Goal: Use online tool/utility: Utilize a website feature to perform a specific function

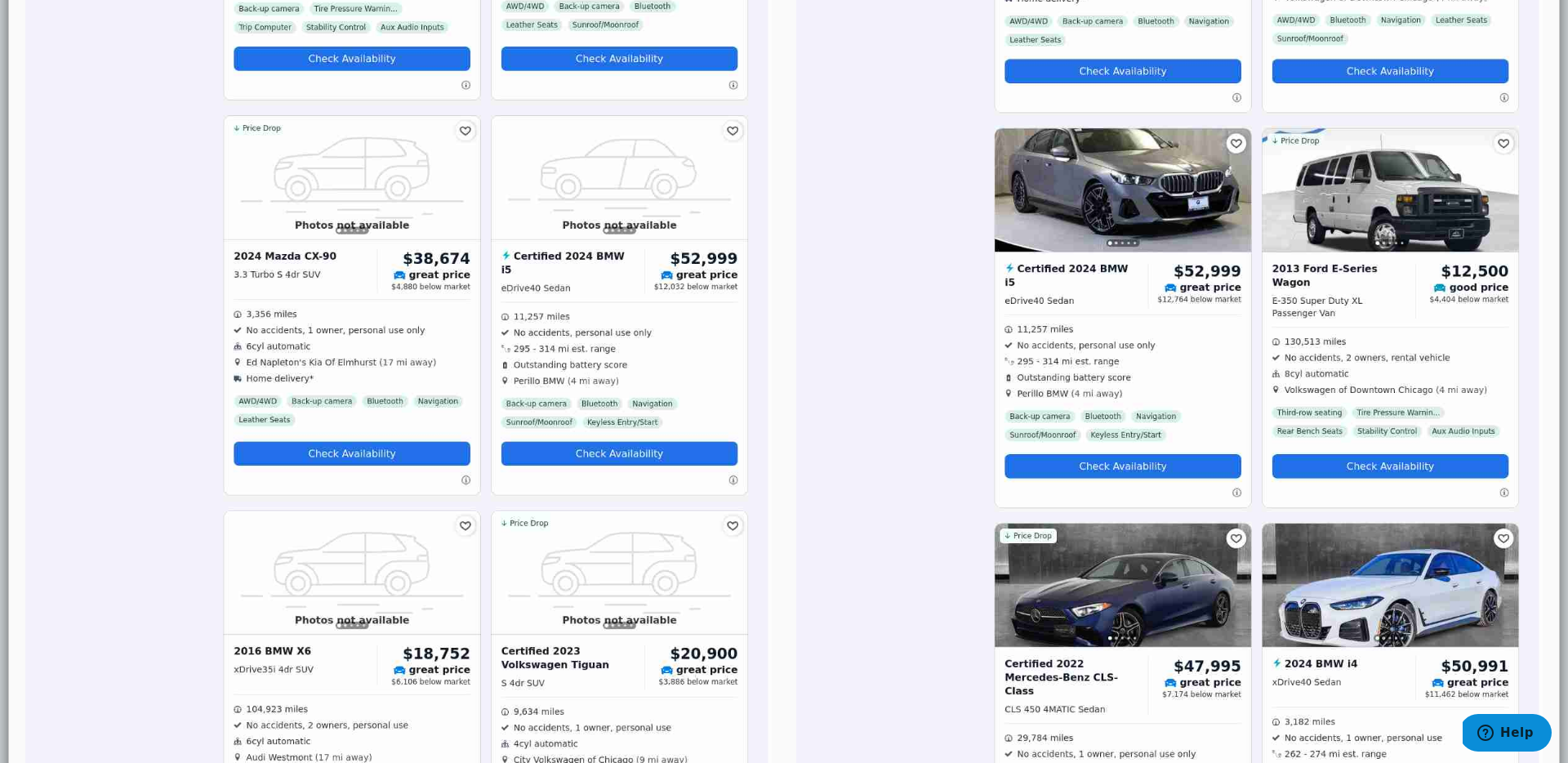
scroll to position [2165, 0]
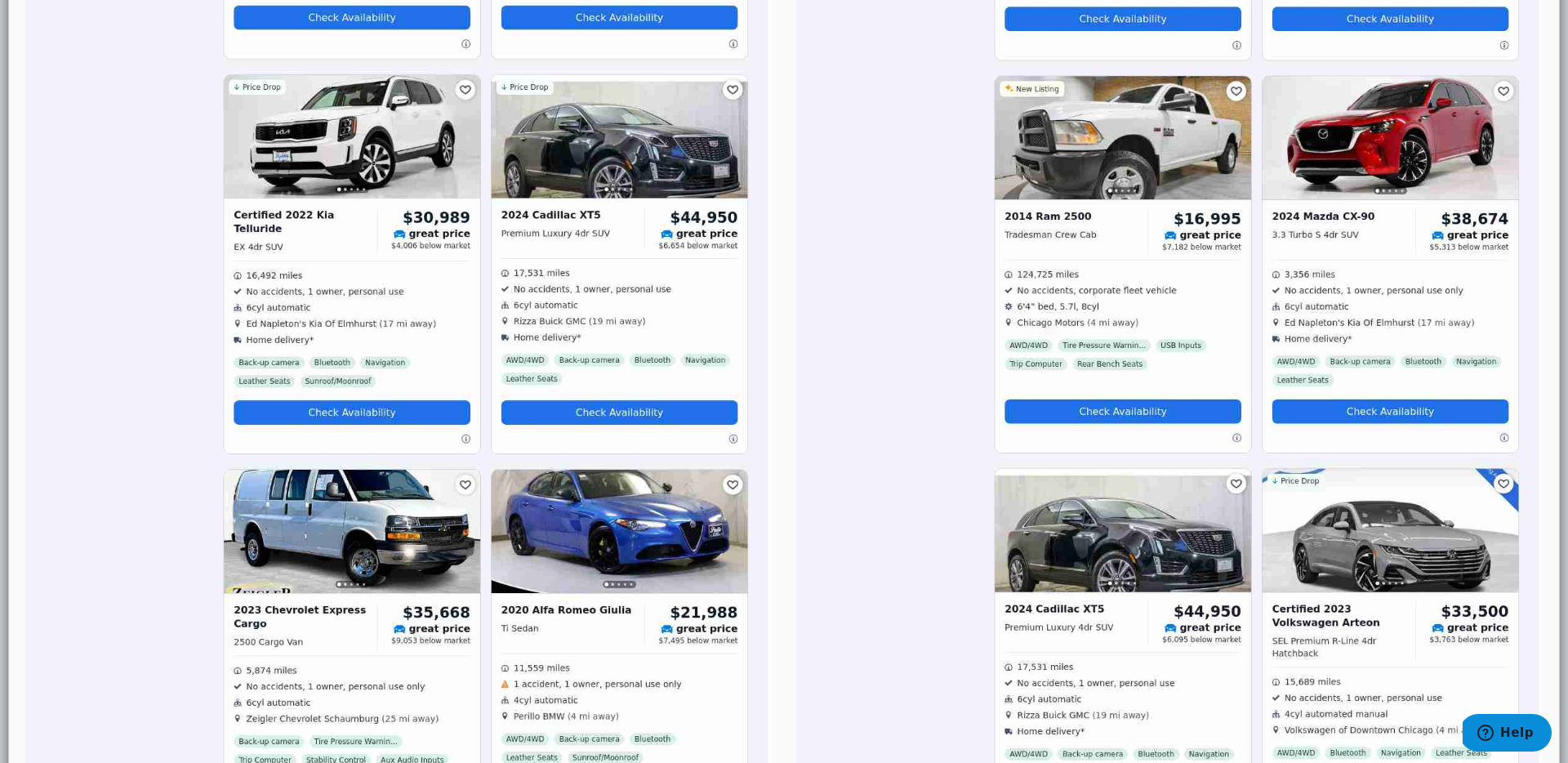
scroll to position [0, 0]
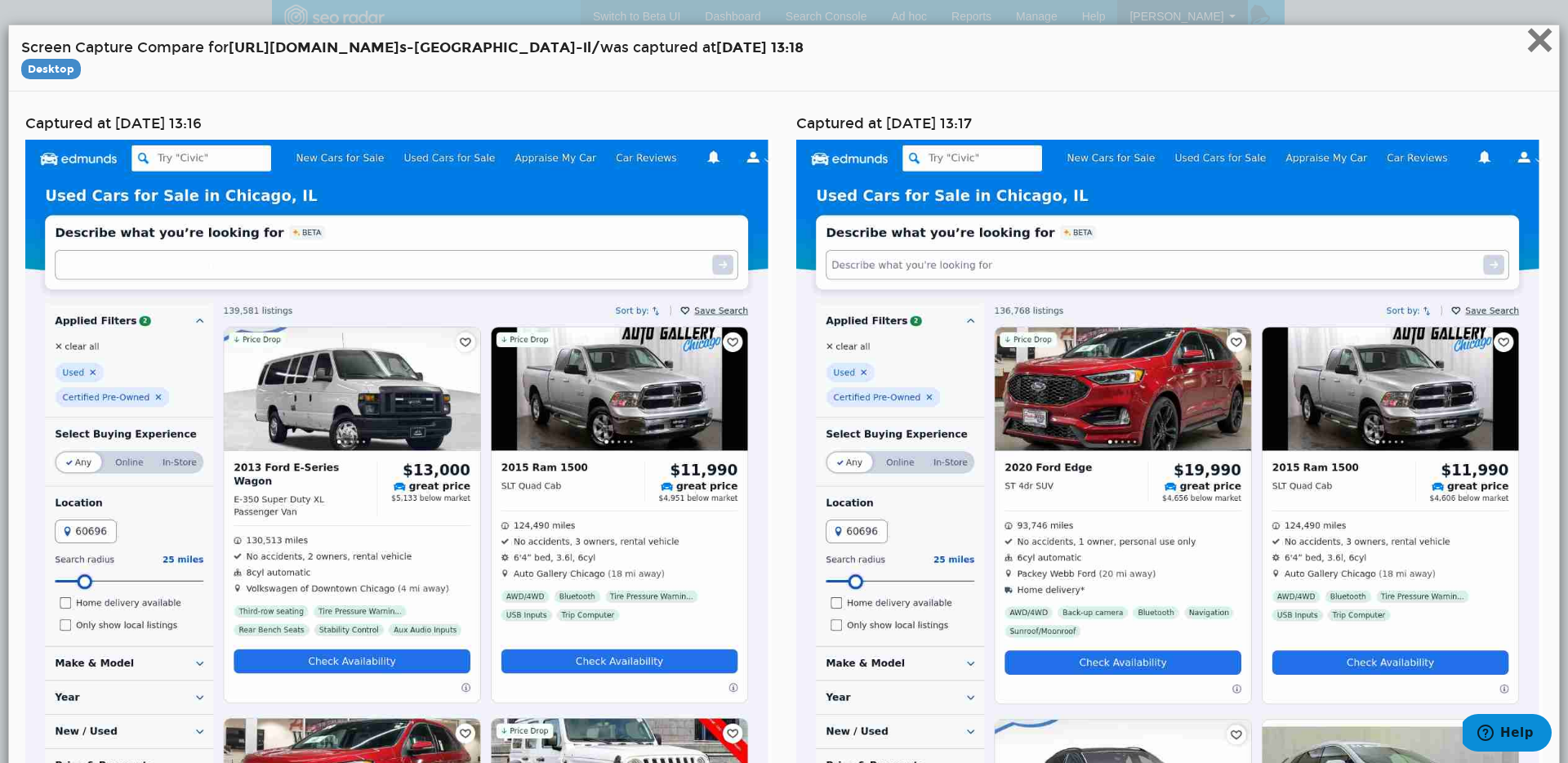
click at [1526, 47] on span "×" at bounding box center [1540, 39] width 29 height 55
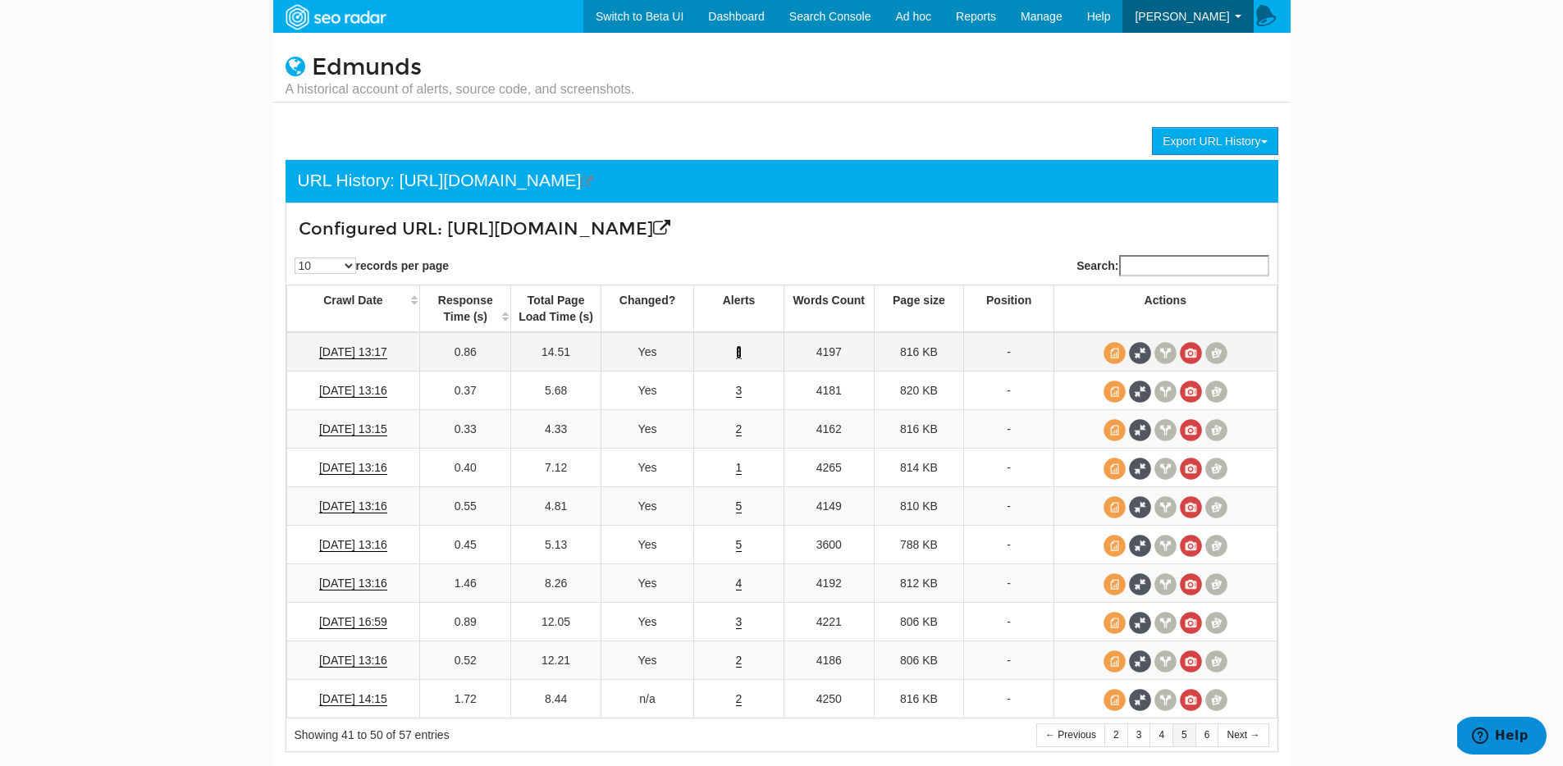
click at [741, 354] on link "3" at bounding box center [739, 352] width 7 height 14
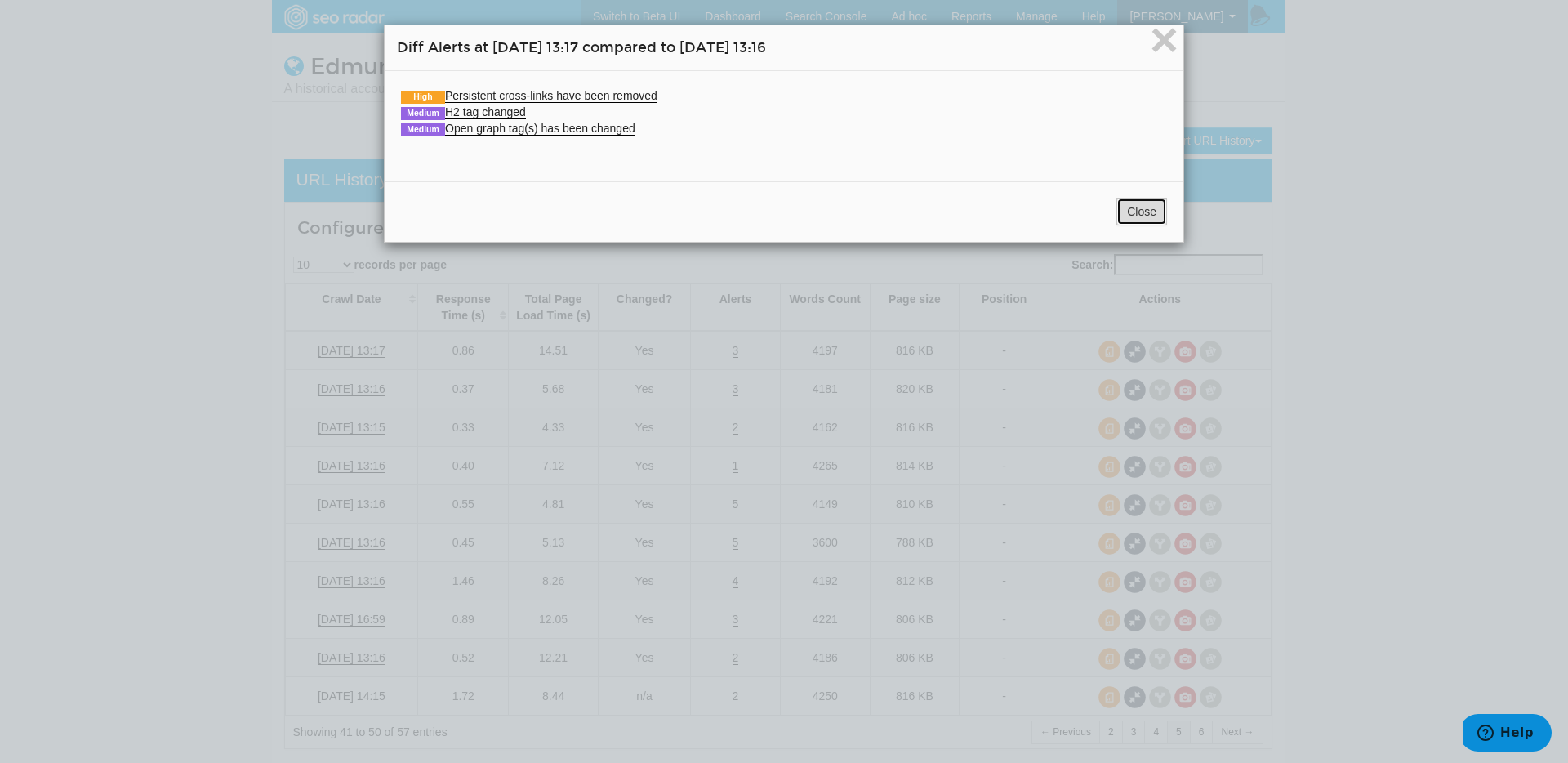
click at [1146, 212] on button "Close" at bounding box center [1142, 212] width 51 height 28
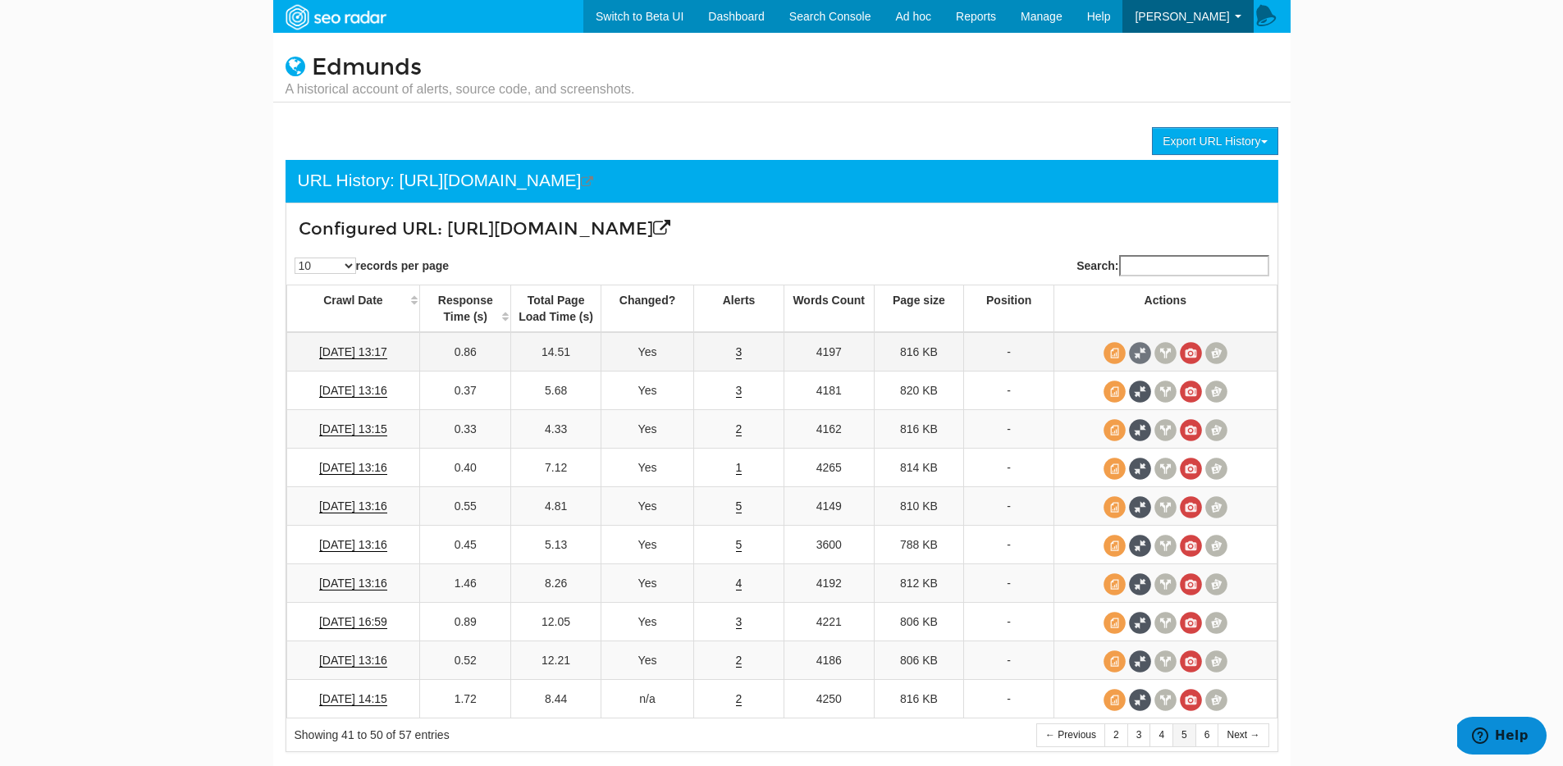
click at [1143, 344] on span at bounding box center [1140, 353] width 22 height 22
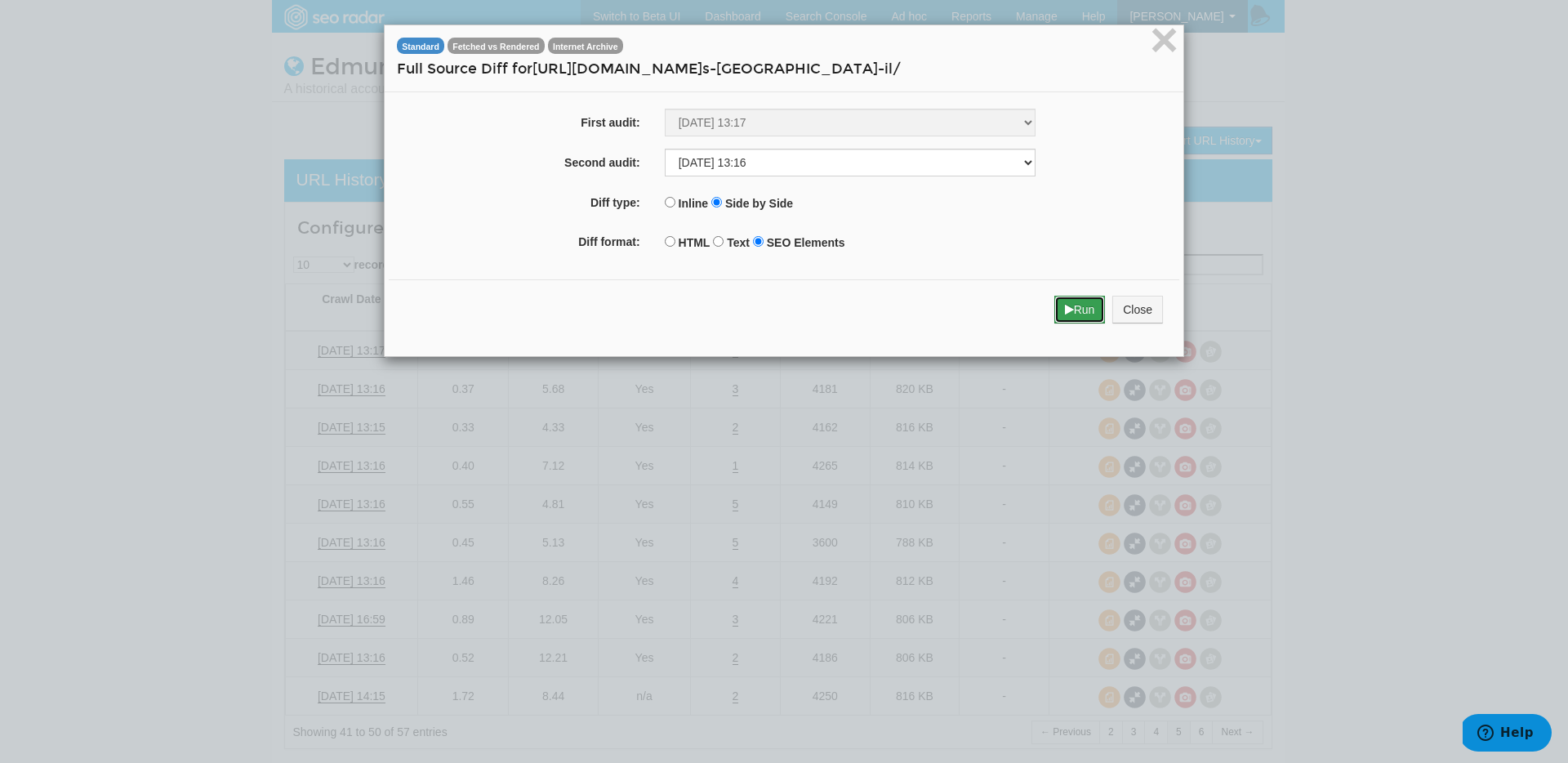
click at [1054, 307] on button "Run" at bounding box center [1080, 310] width 52 height 28
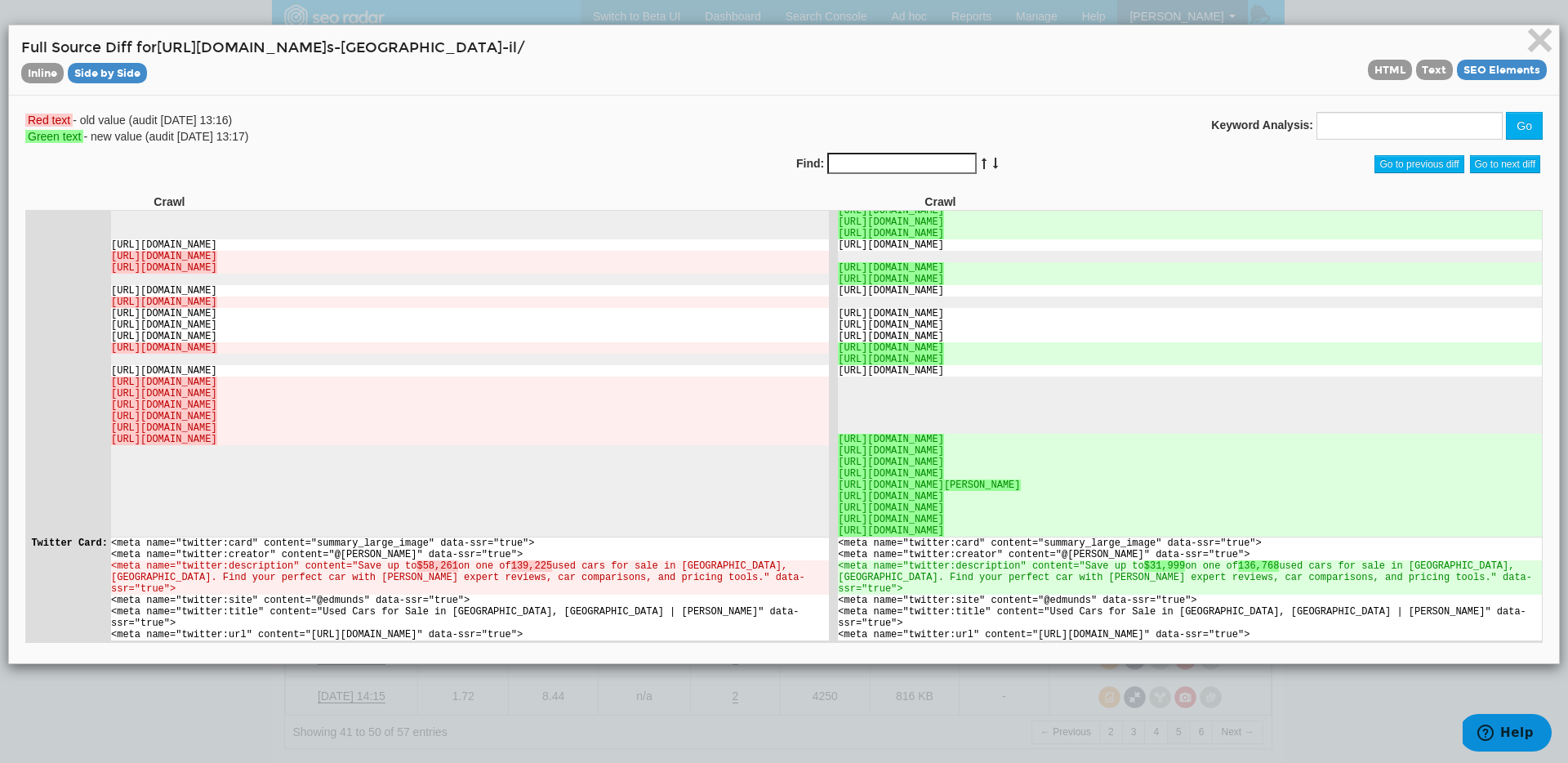
scroll to position [4758, 0]
click at [1526, 29] on span "×" at bounding box center [1540, 39] width 29 height 55
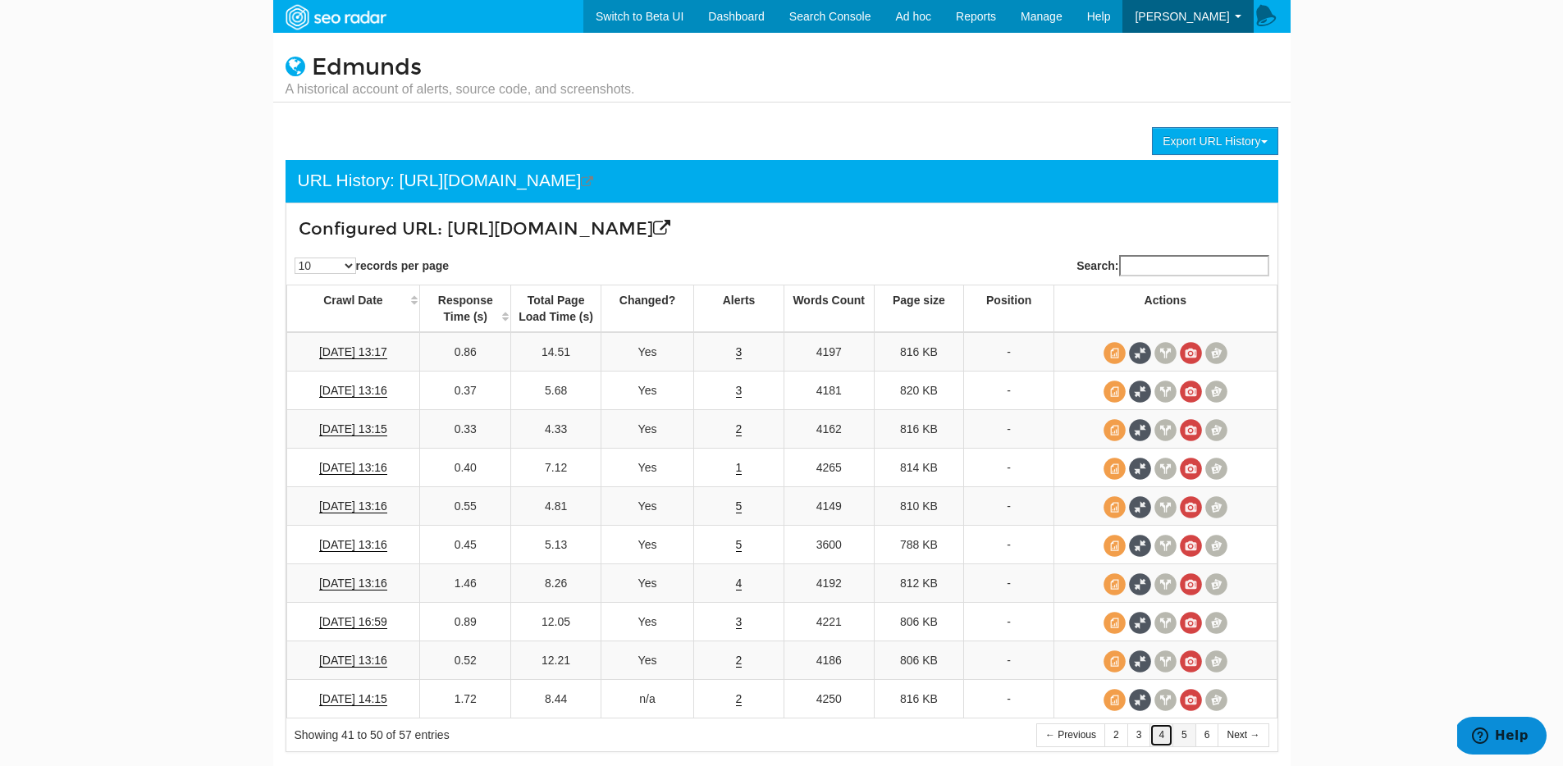
click at [1158, 734] on link "4" at bounding box center [1161, 736] width 24 height 24
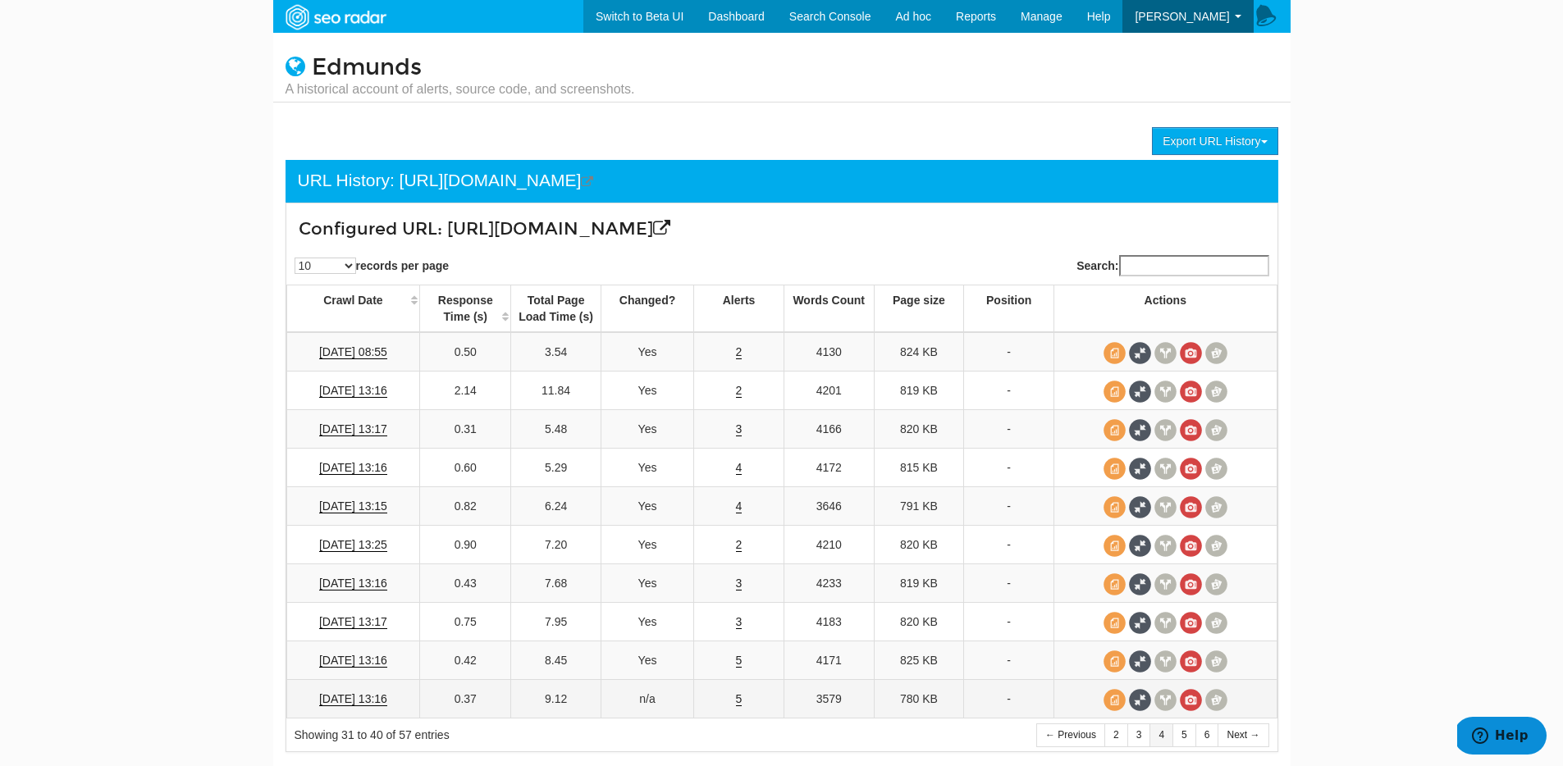
click at [726, 706] on td "5" at bounding box center [739, 699] width 90 height 39
click at [733, 700] on td "5" at bounding box center [739, 699] width 90 height 39
click at [736, 700] on link "5" at bounding box center [739, 699] width 7 height 14
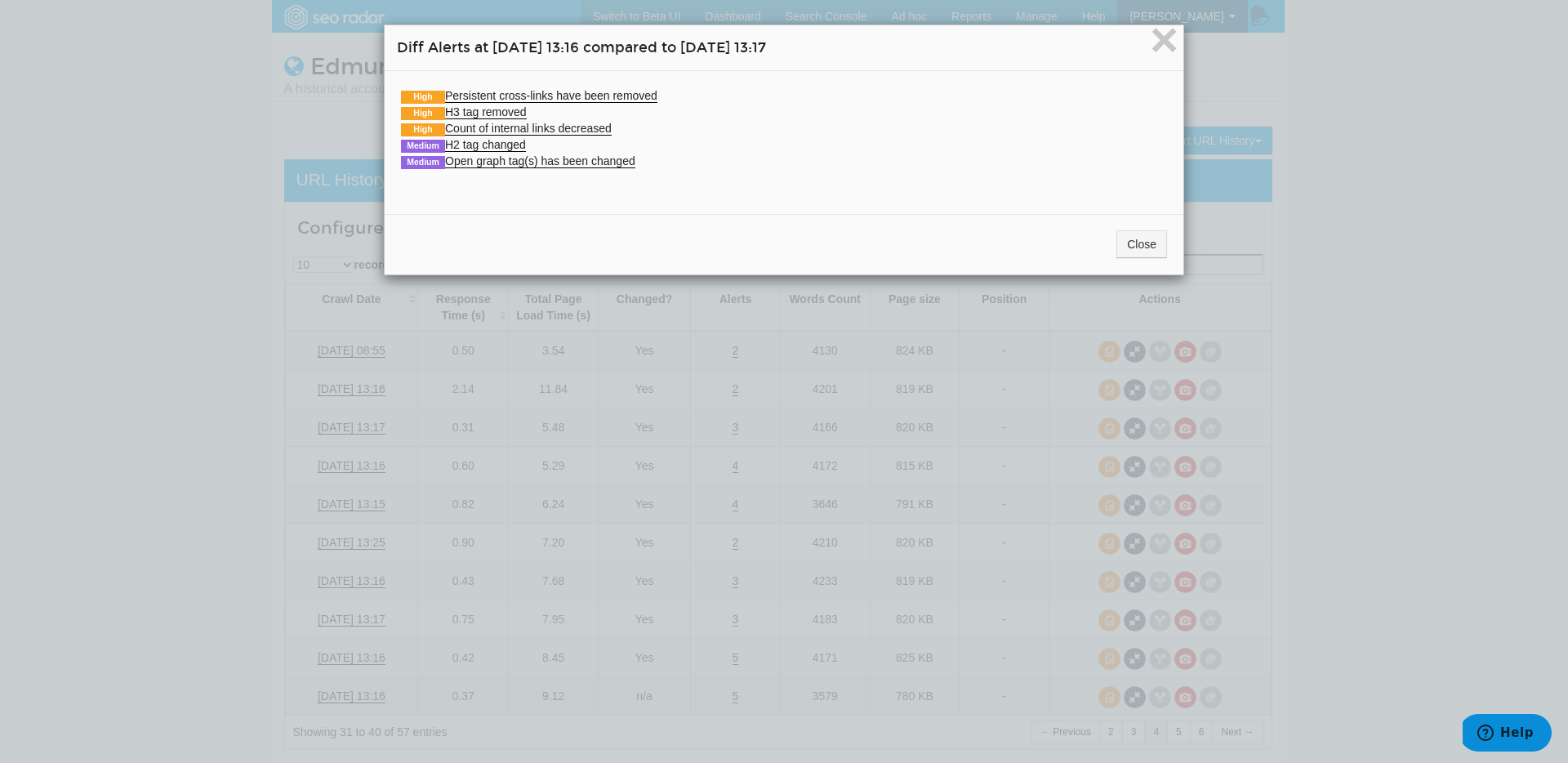
click at [733, 697] on div "× Diff Alerts at [DATE] 13:16 compared to [DATE] 13:17 High Persistent cross-li…" at bounding box center [784, 382] width 1568 height 763
click at [1138, 228] on div "Close" at bounding box center [784, 244] width 798 height 61
click at [1138, 231] on button "Close" at bounding box center [1142, 244] width 51 height 28
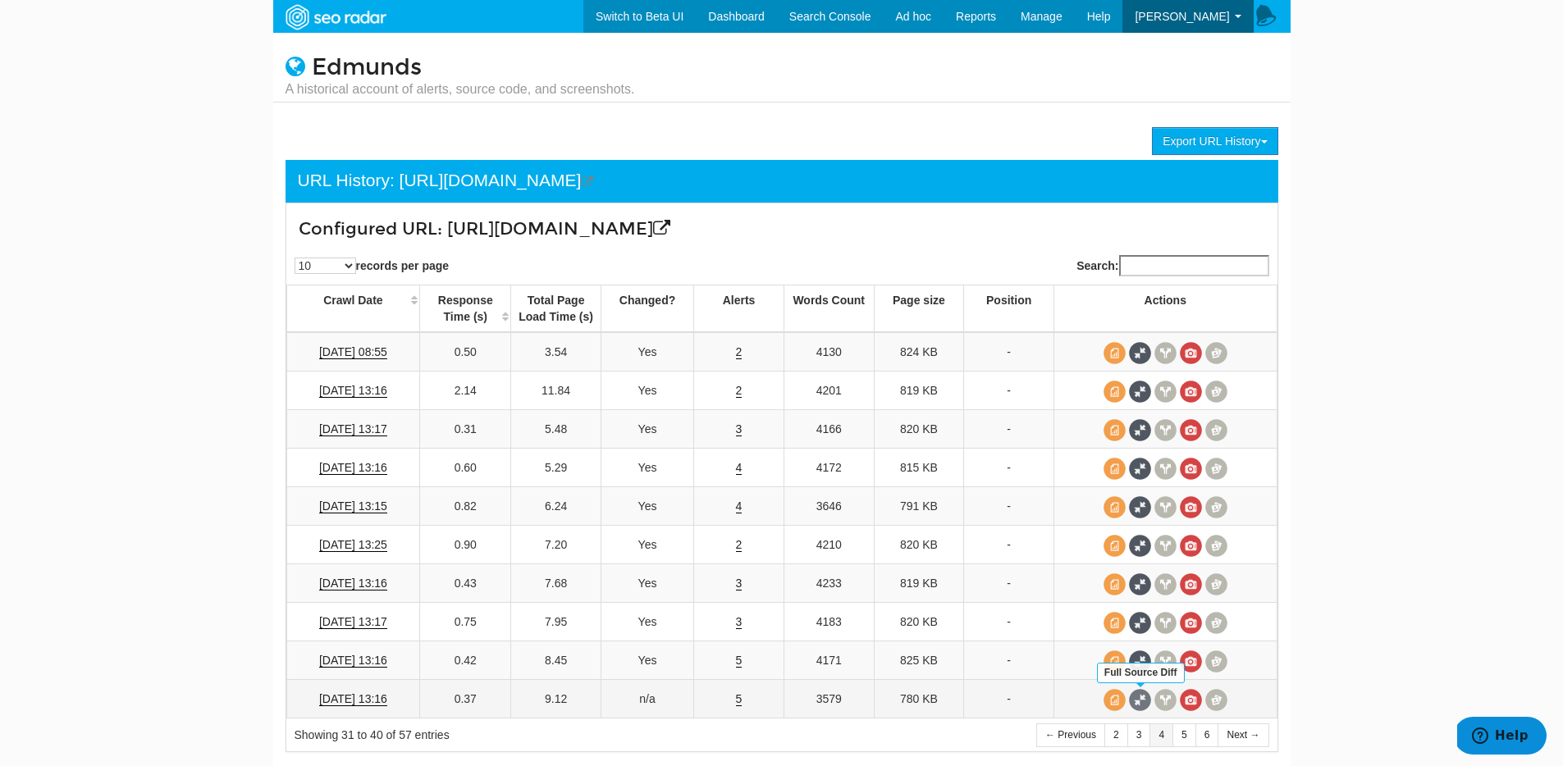
click at [1143, 698] on span at bounding box center [1140, 700] width 22 height 22
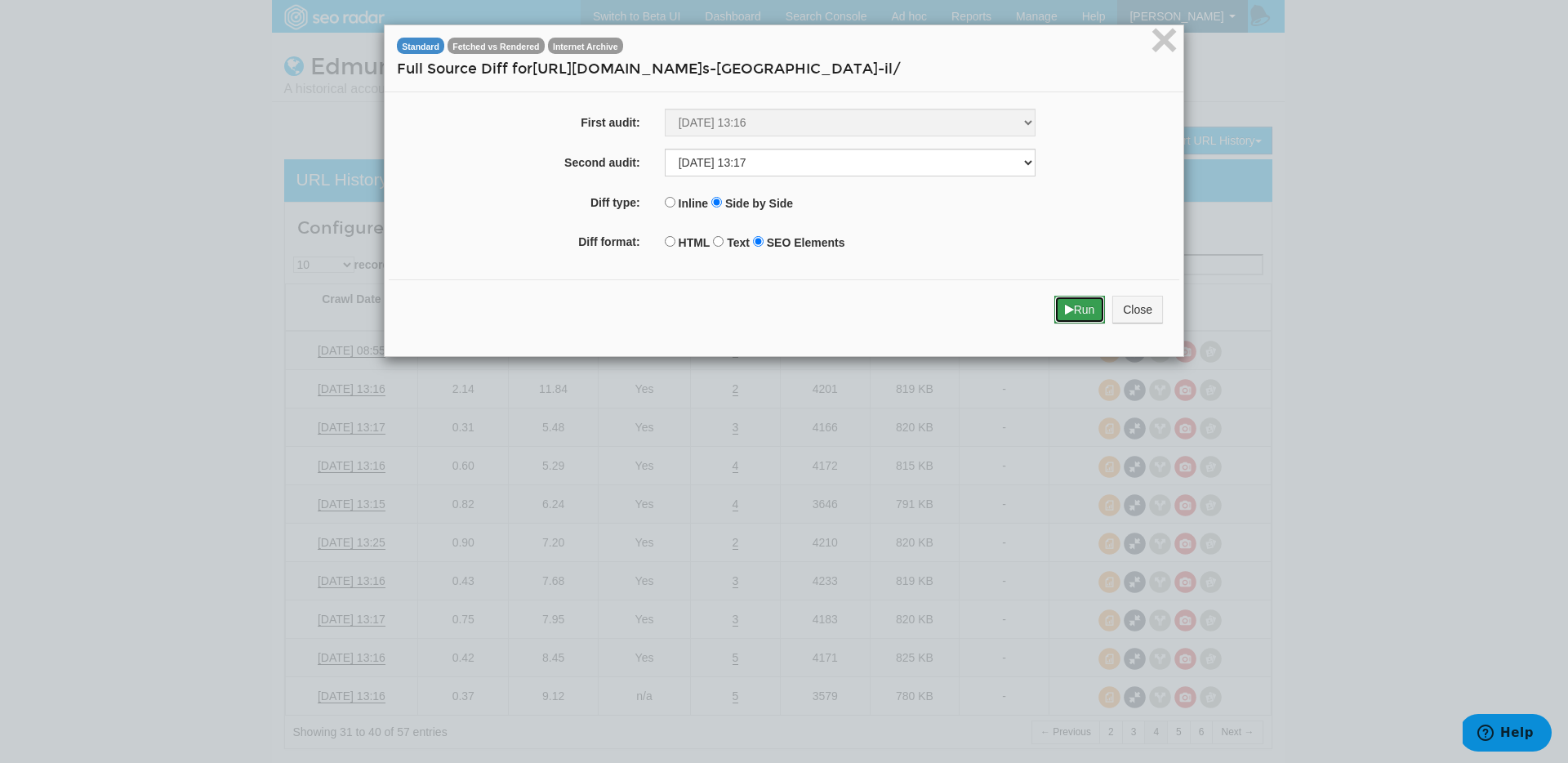
click at [1080, 303] on button "Run" at bounding box center [1080, 310] width 52 height 28
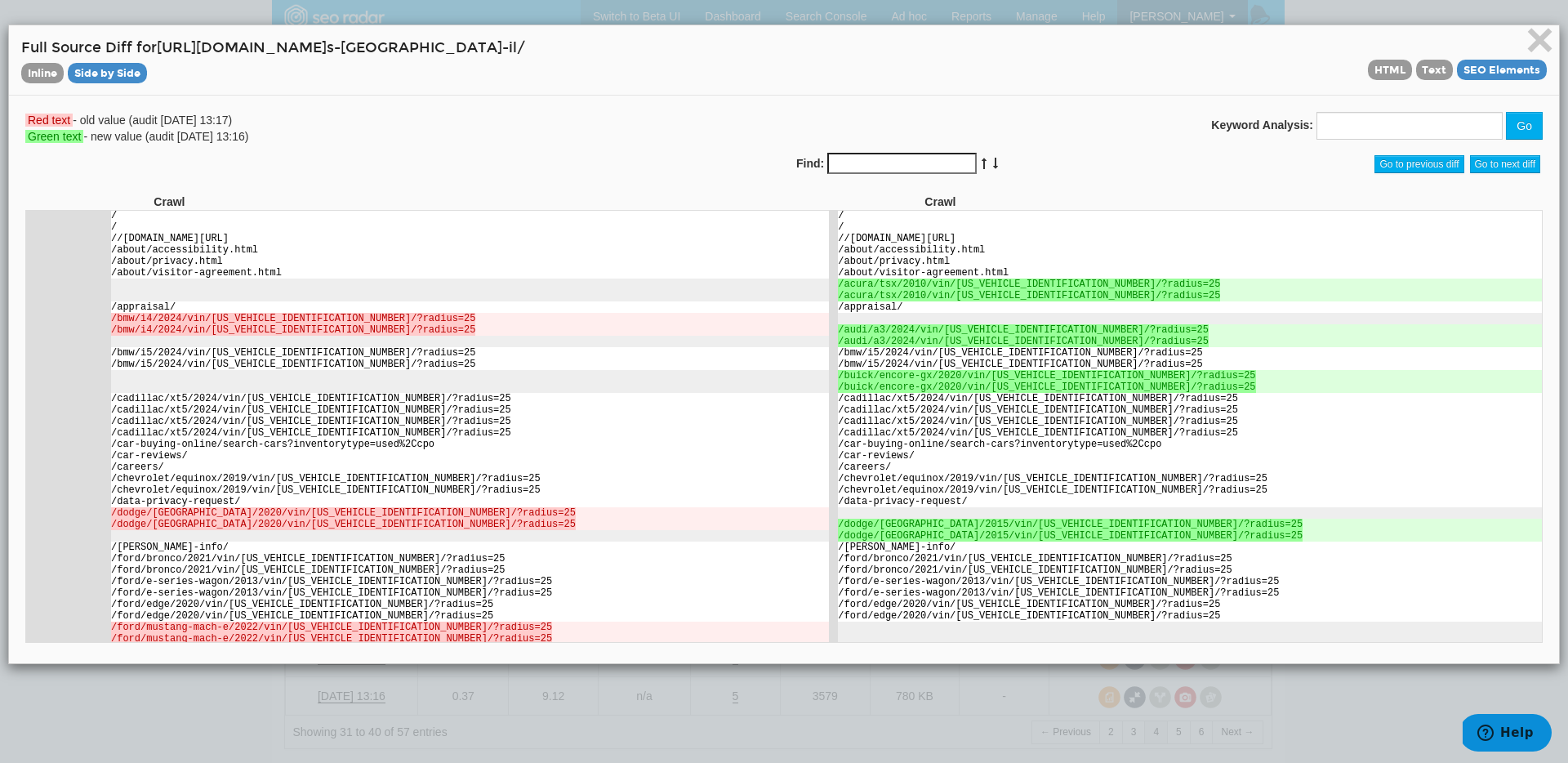
scroll to position [0, 0]
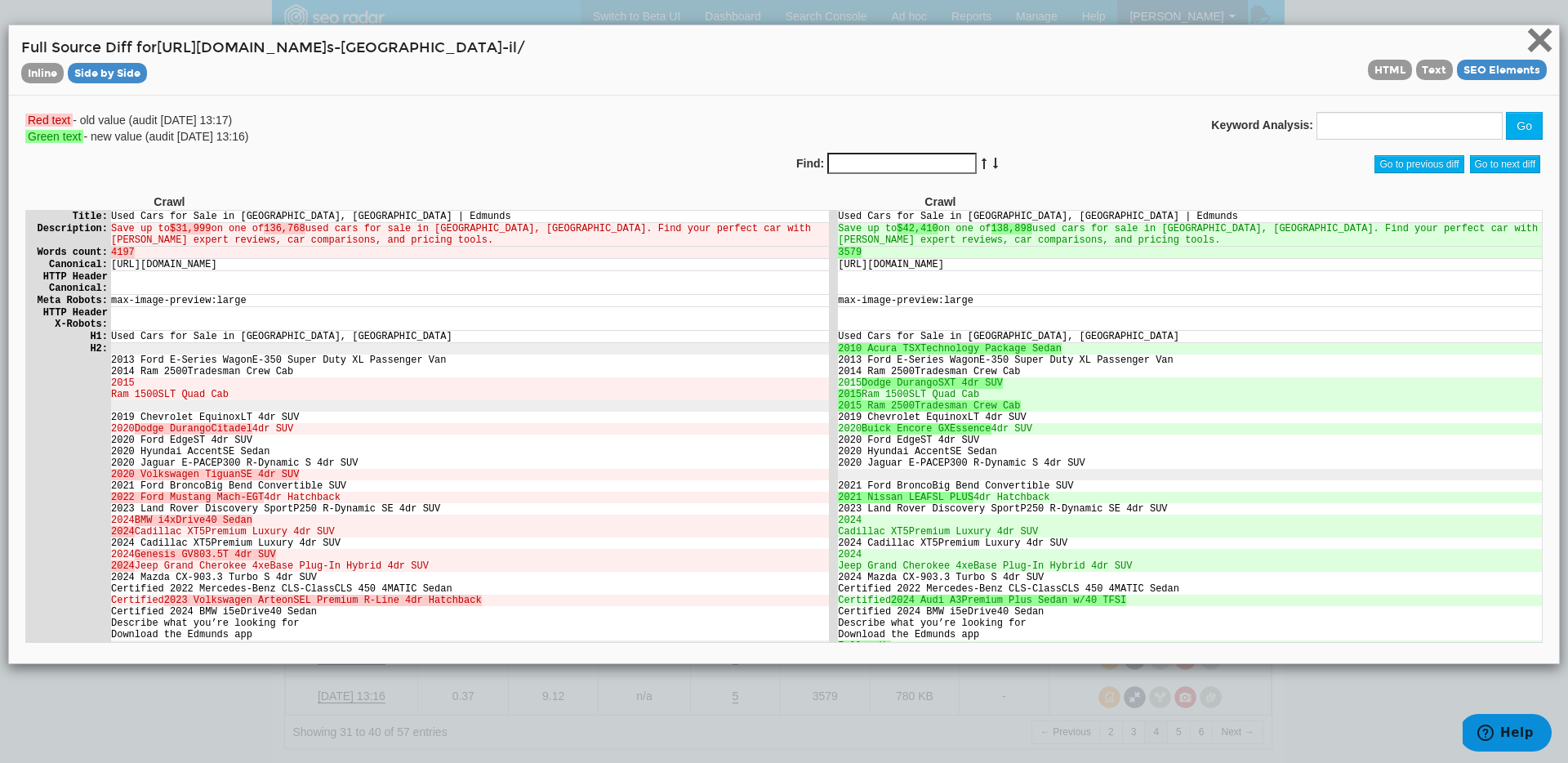
click at [1526, 47] on span "×" at bounding box center [1540, 39] width 29 height 55
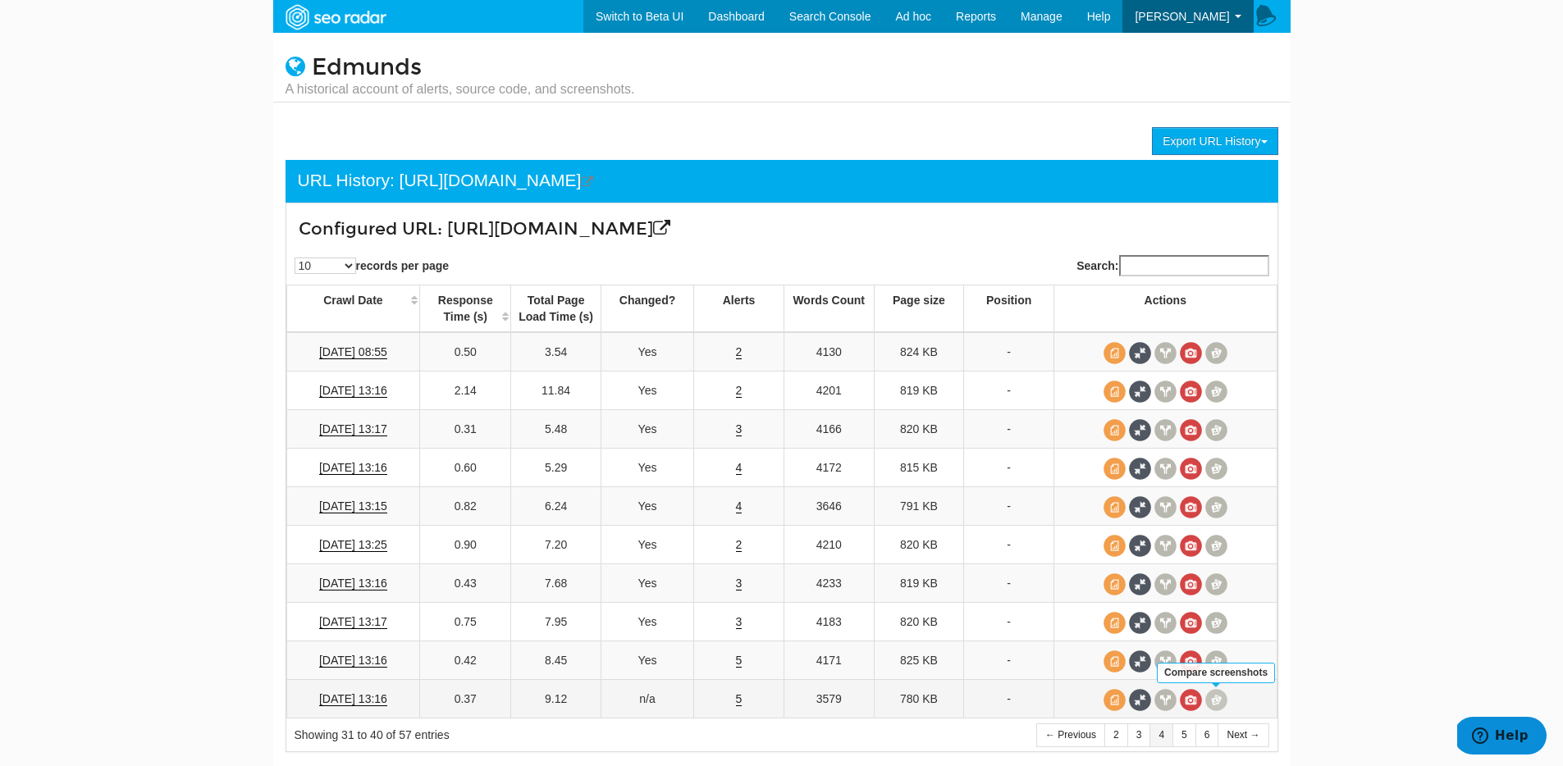
click at [1210, 698] on span at bounding box center [1216, 700] width 22 height 22
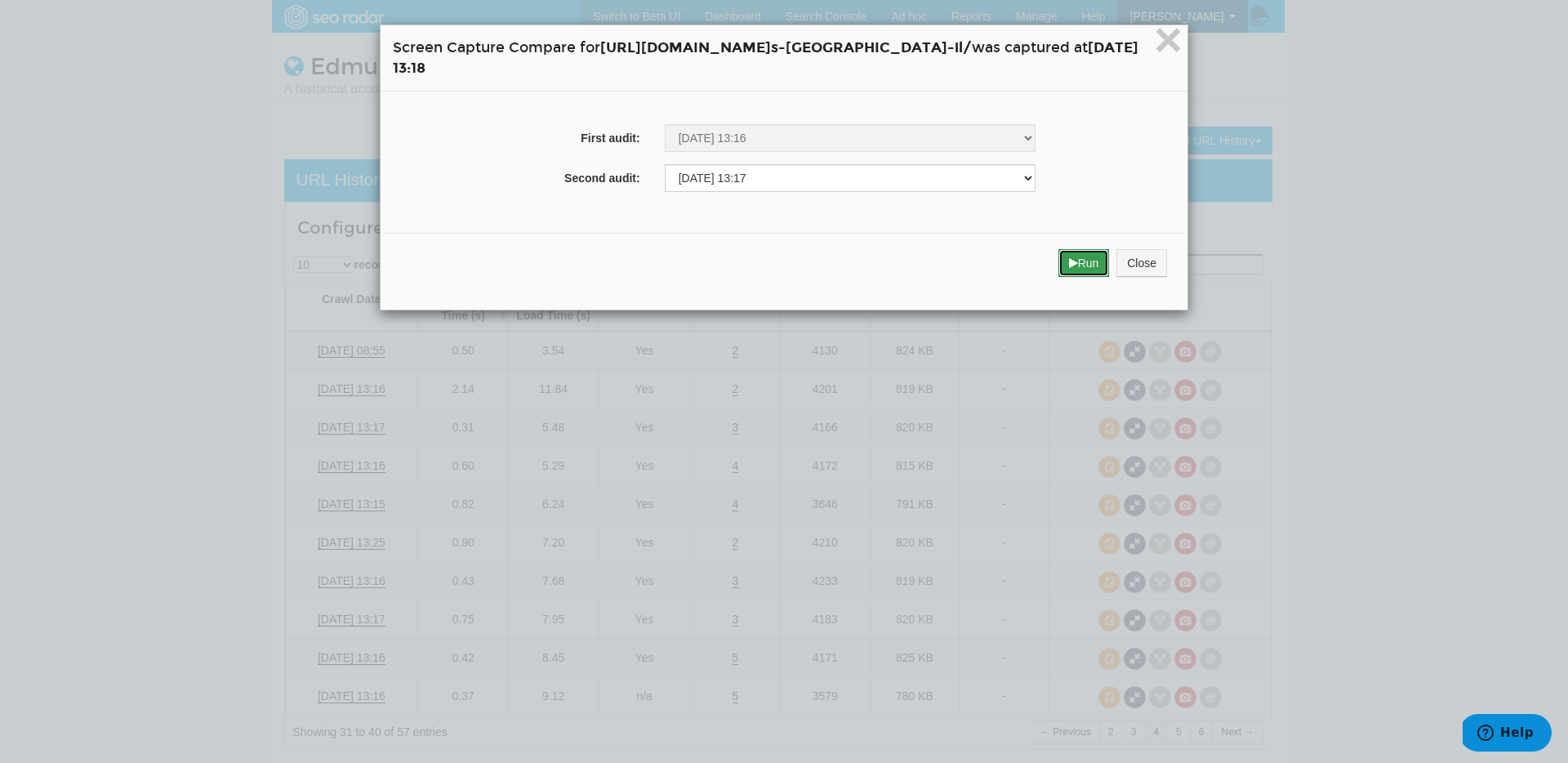
click at [1110, 253] on button "Run" at bounding box center [1084, 263] width 52 height 28
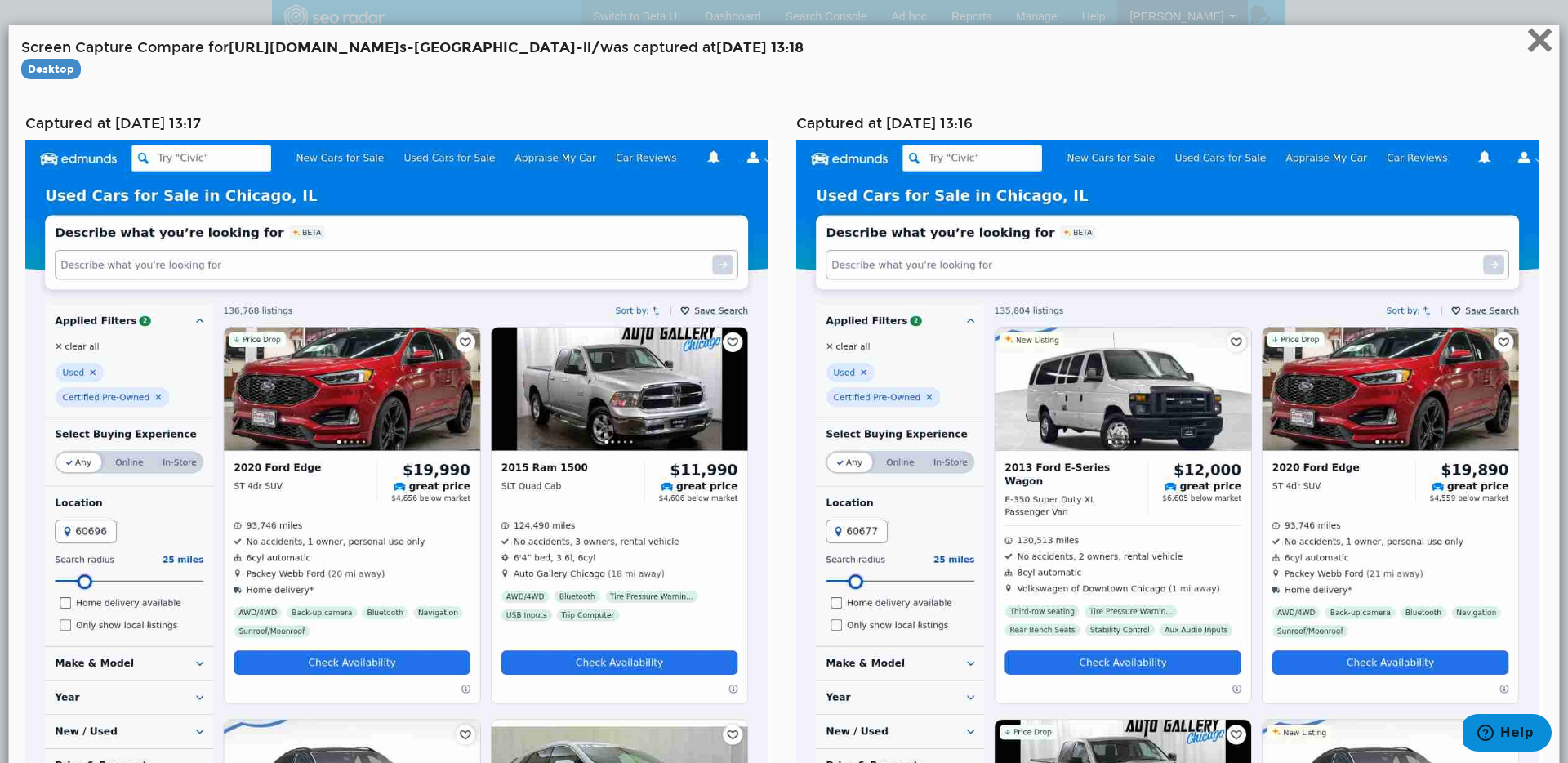
click at [1526, 49] on span "×" at bounding box center [1540, 39] width 29 height 55
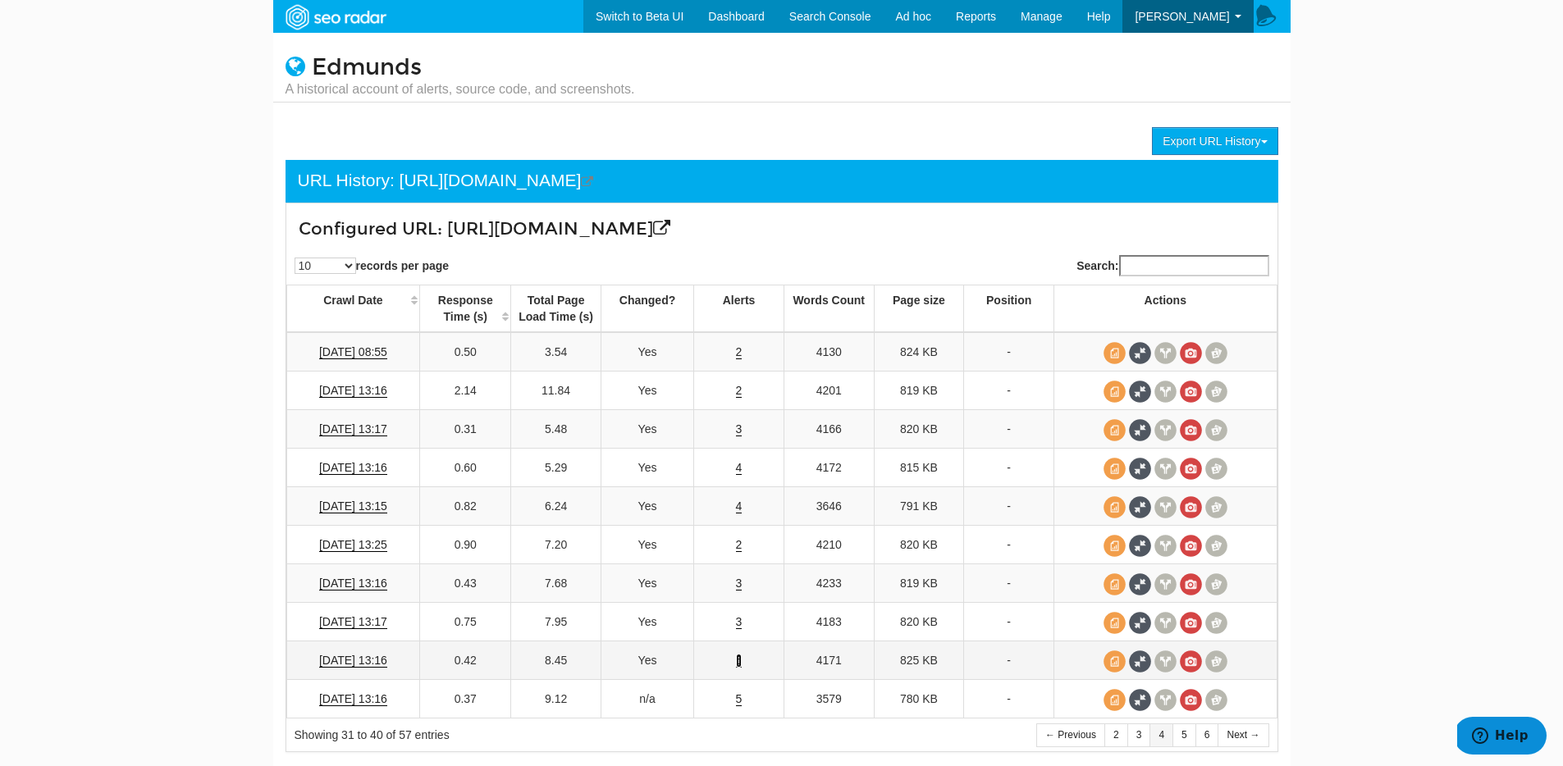
click at [738, 655] on link "5" at bounding box center [739, 661] width 7 height 14
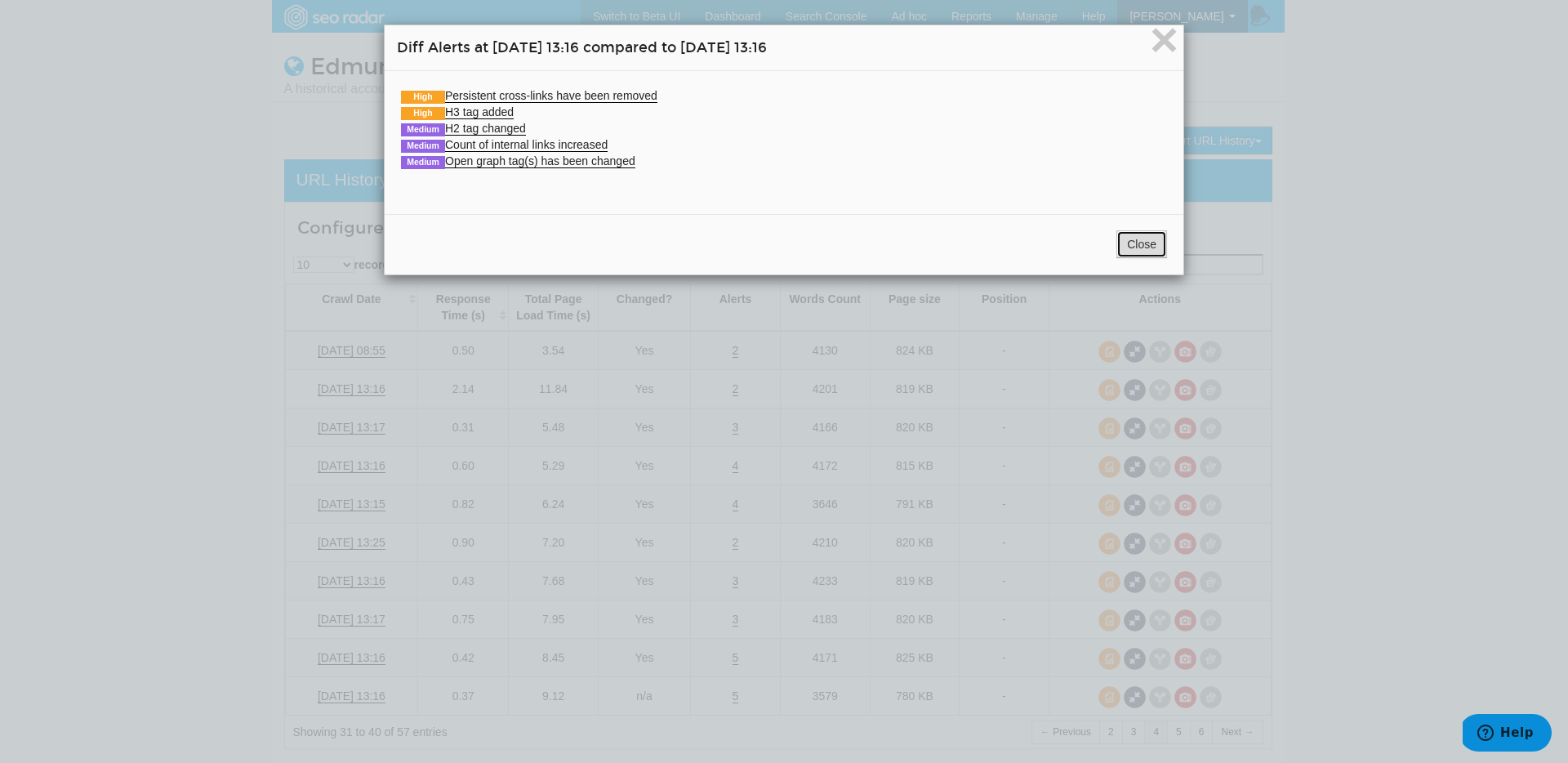
click at [1153, 250] on button "Close" at bounding box center [1142, 244] width 51 height 28
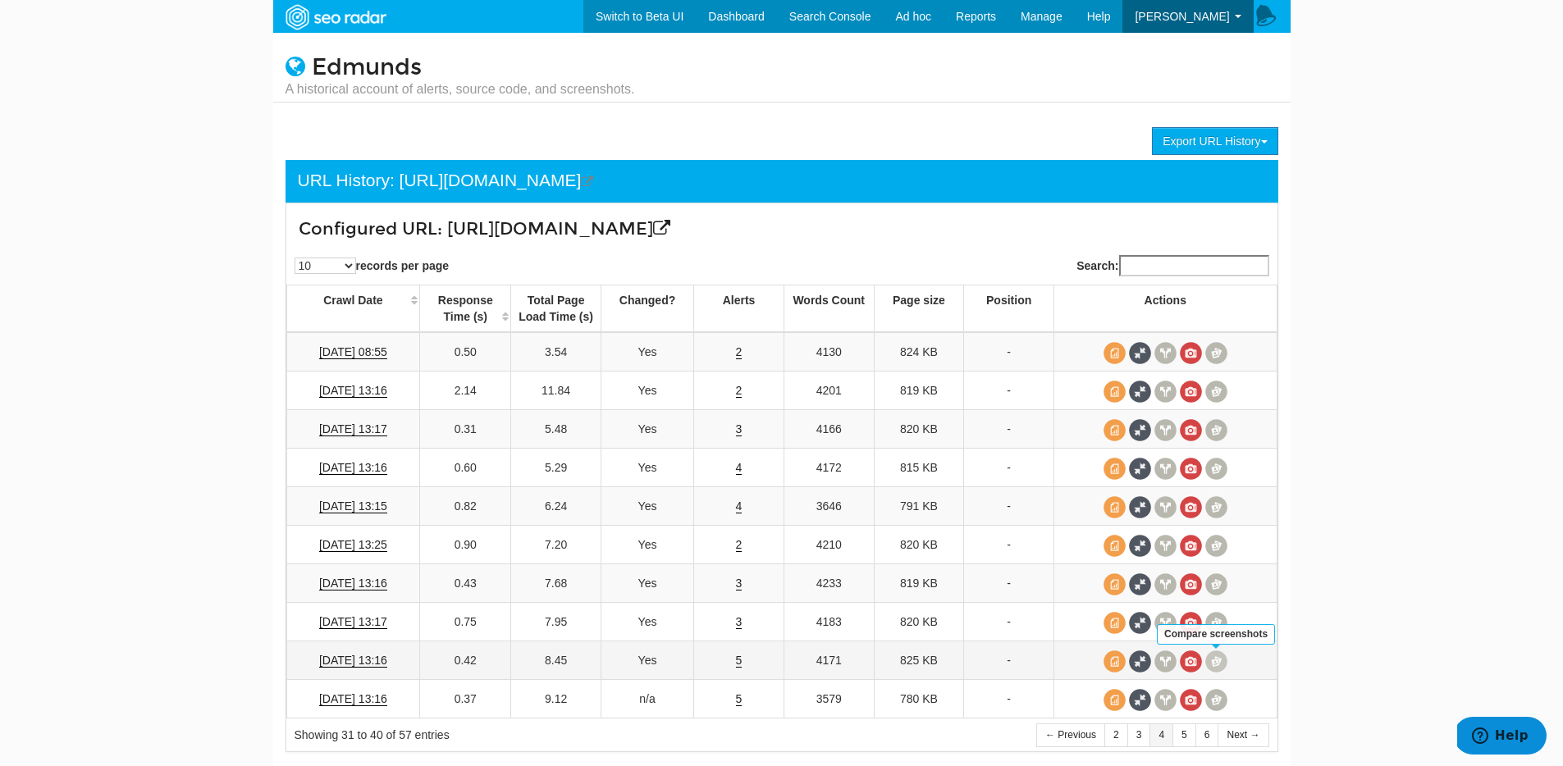
click at [1222, 660] on span at bounding box center [1216, 662] width 22 height 22
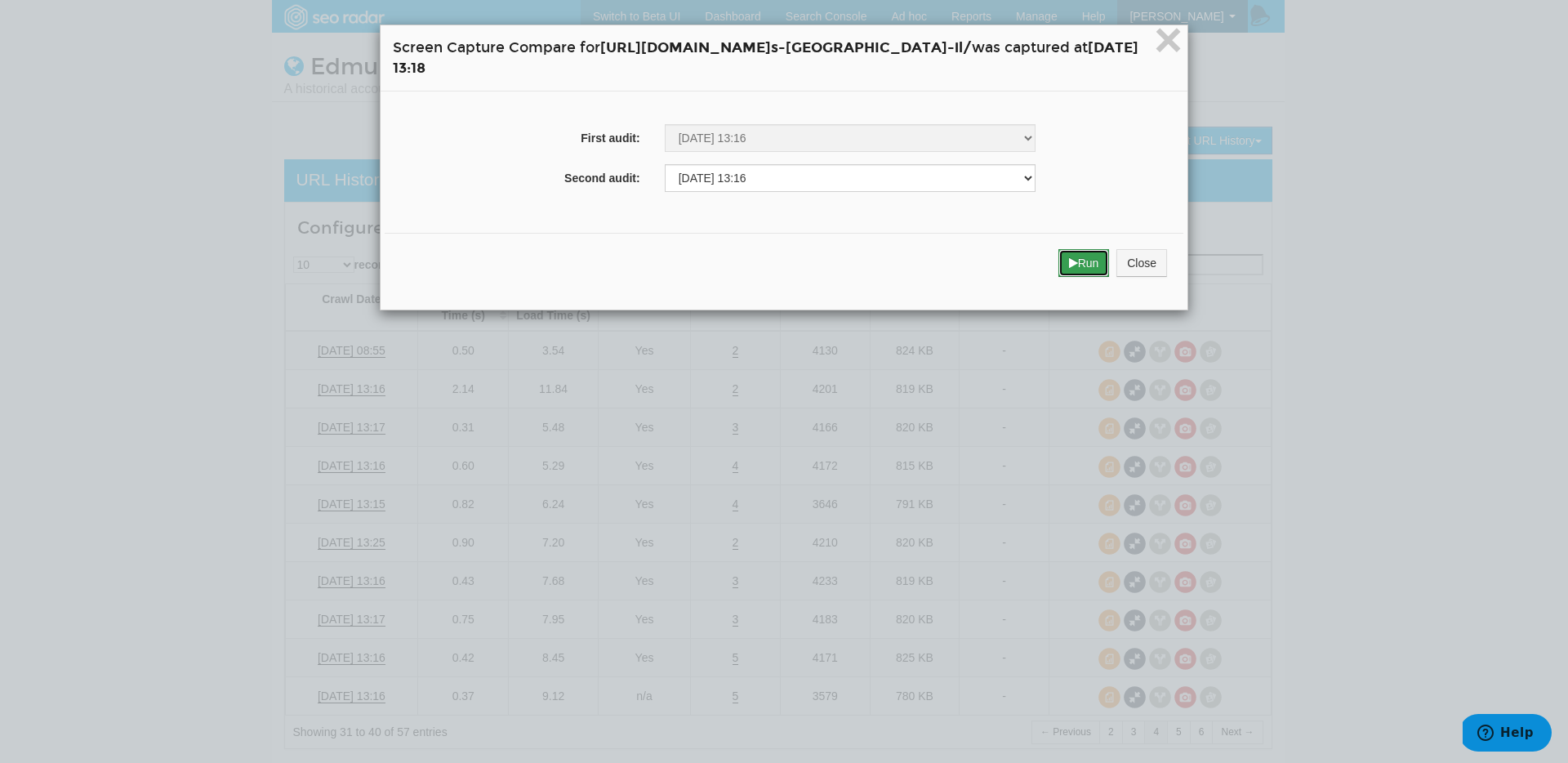
click at [1092, 249] on button "Run" at bounding box center [1084, 263] width 52 height 28
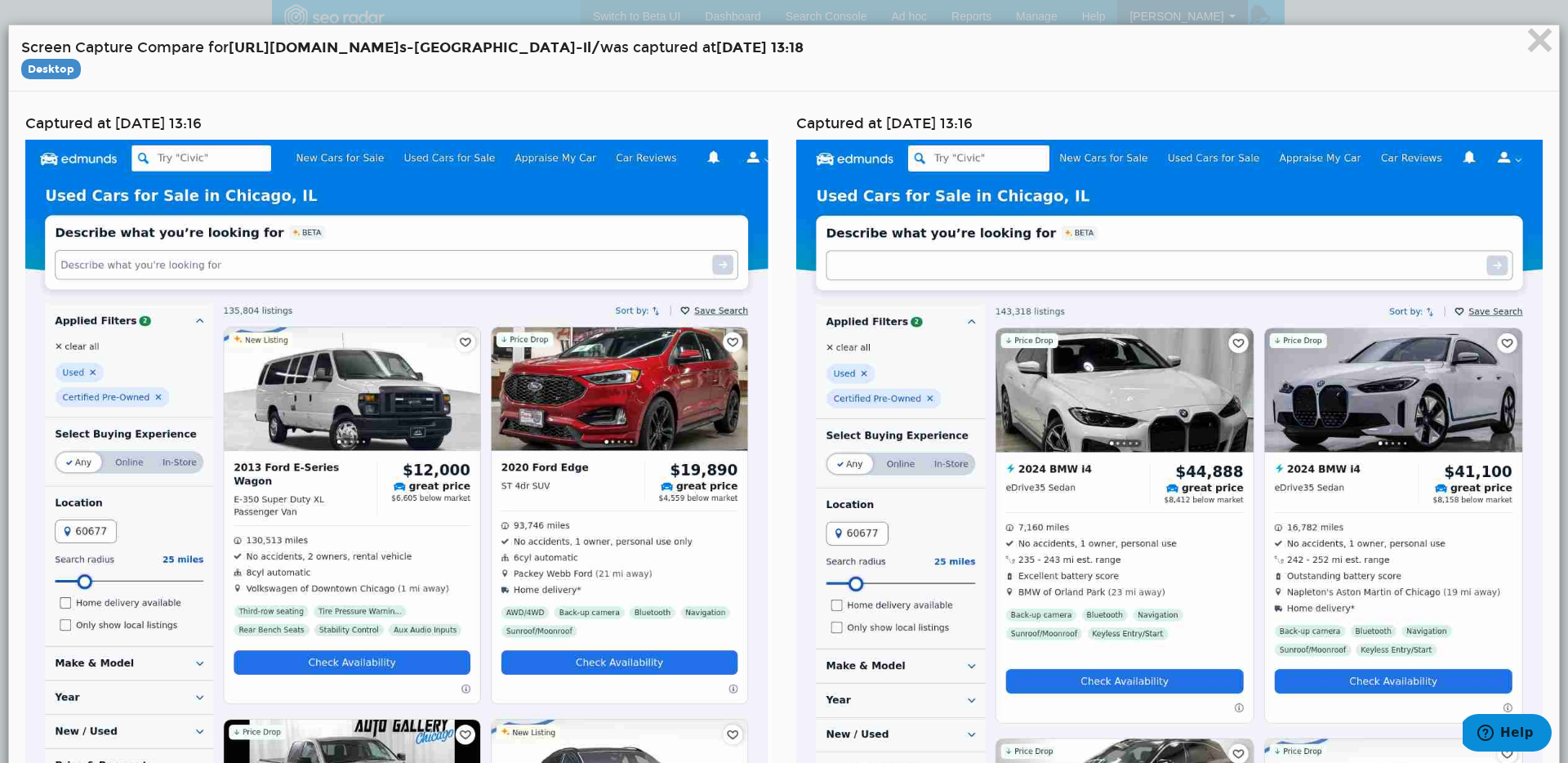
click at [1507, 53] on h4 "Screen Capture Compare for [URL][DOMAIN_NAME] s-[GEOGRAPHIC_DATA]-il/ was captu…" at bounding box center [784, 58] width 1526 height 41
click at [1526, 53] on span "×" at bounding box center [1540, 39] width 29 height 55
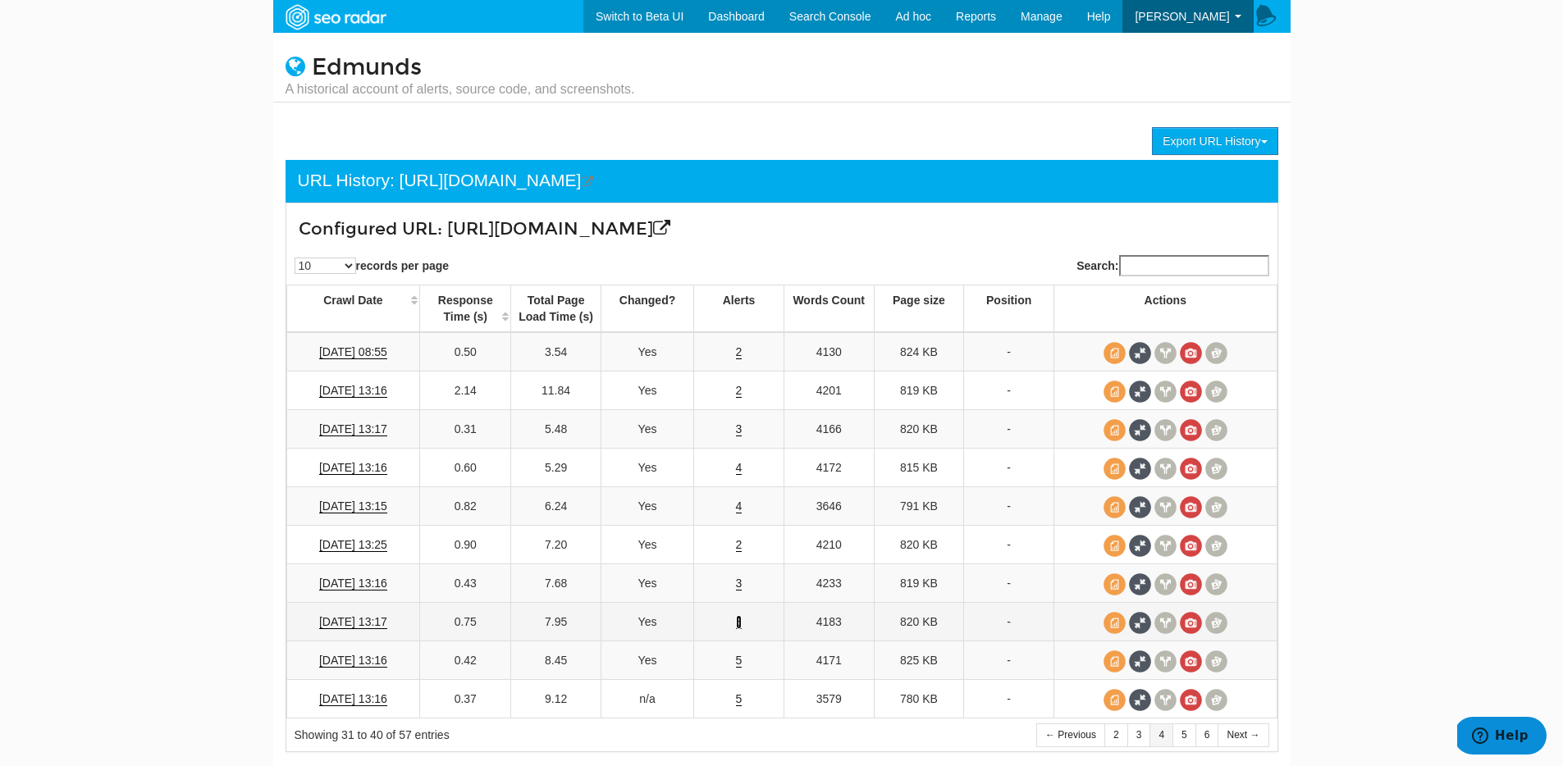
click at [736, 628] on link "3" at bounding box center [739, 622] width 7 height 14
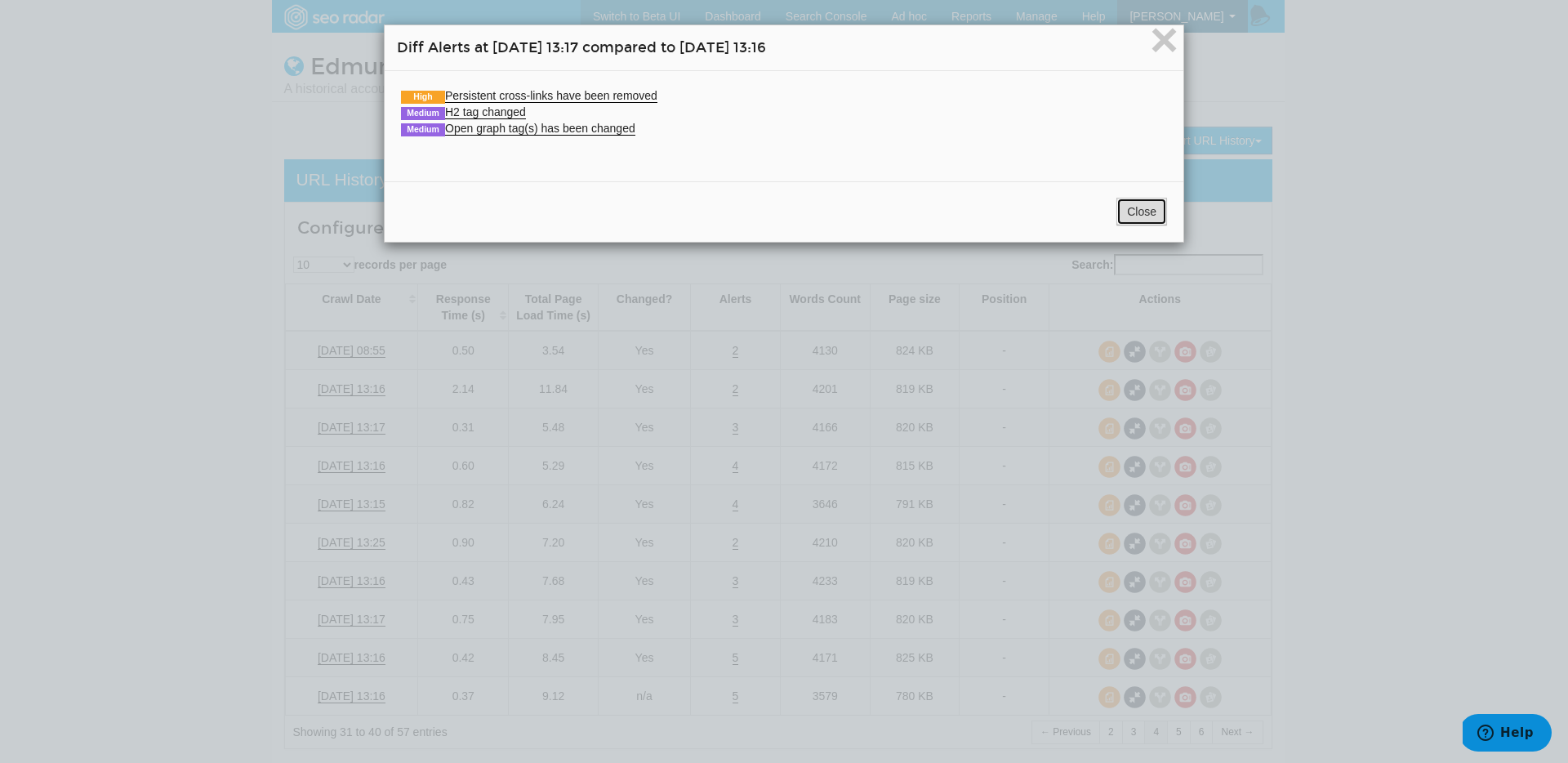
click at [1146, 206] on button "Close" at bounding box center [1142, 212] width 51 height 28
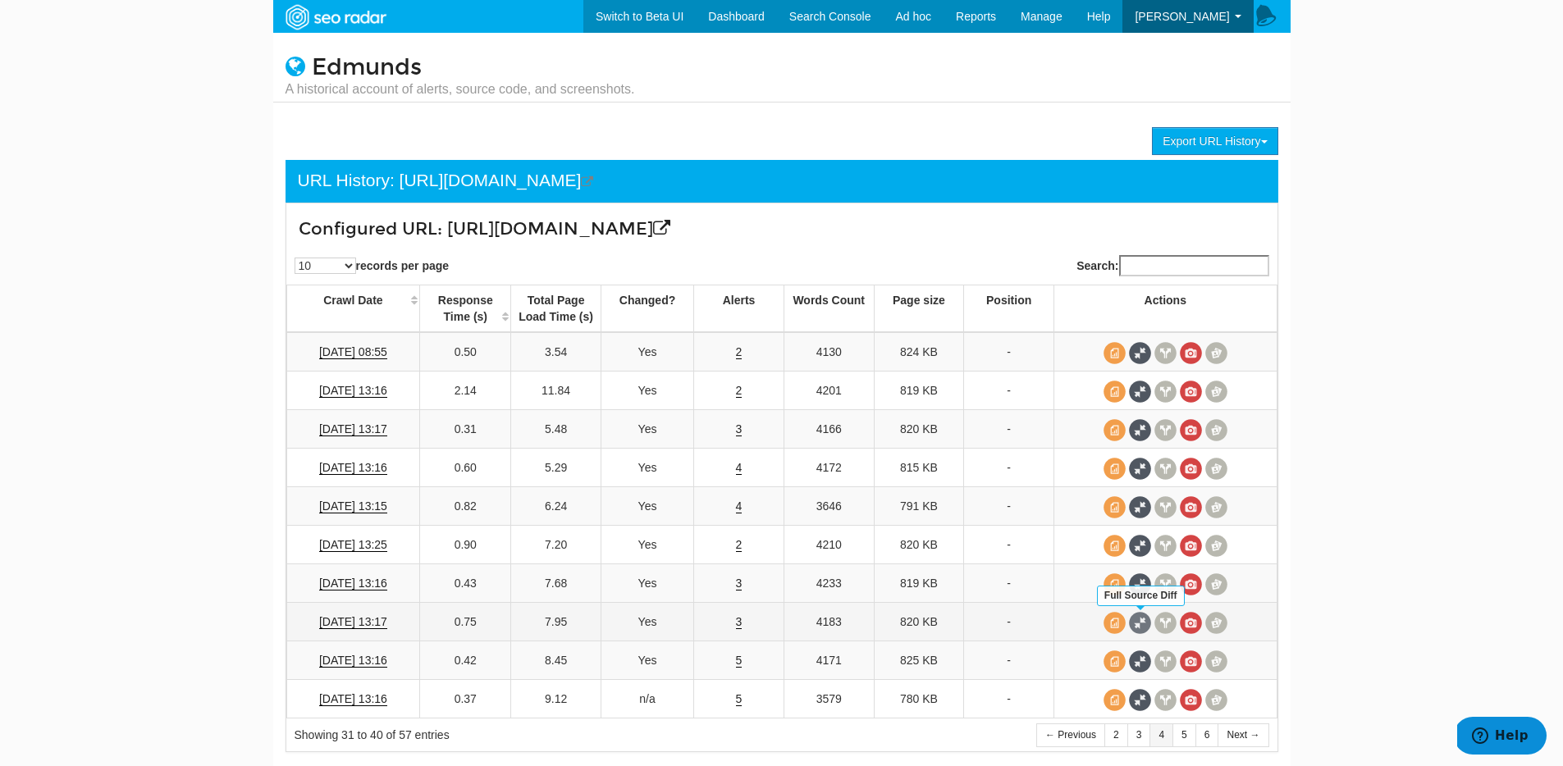
click at [1135, 617] on span at bounding box center [1140, 623] width 22 height 22
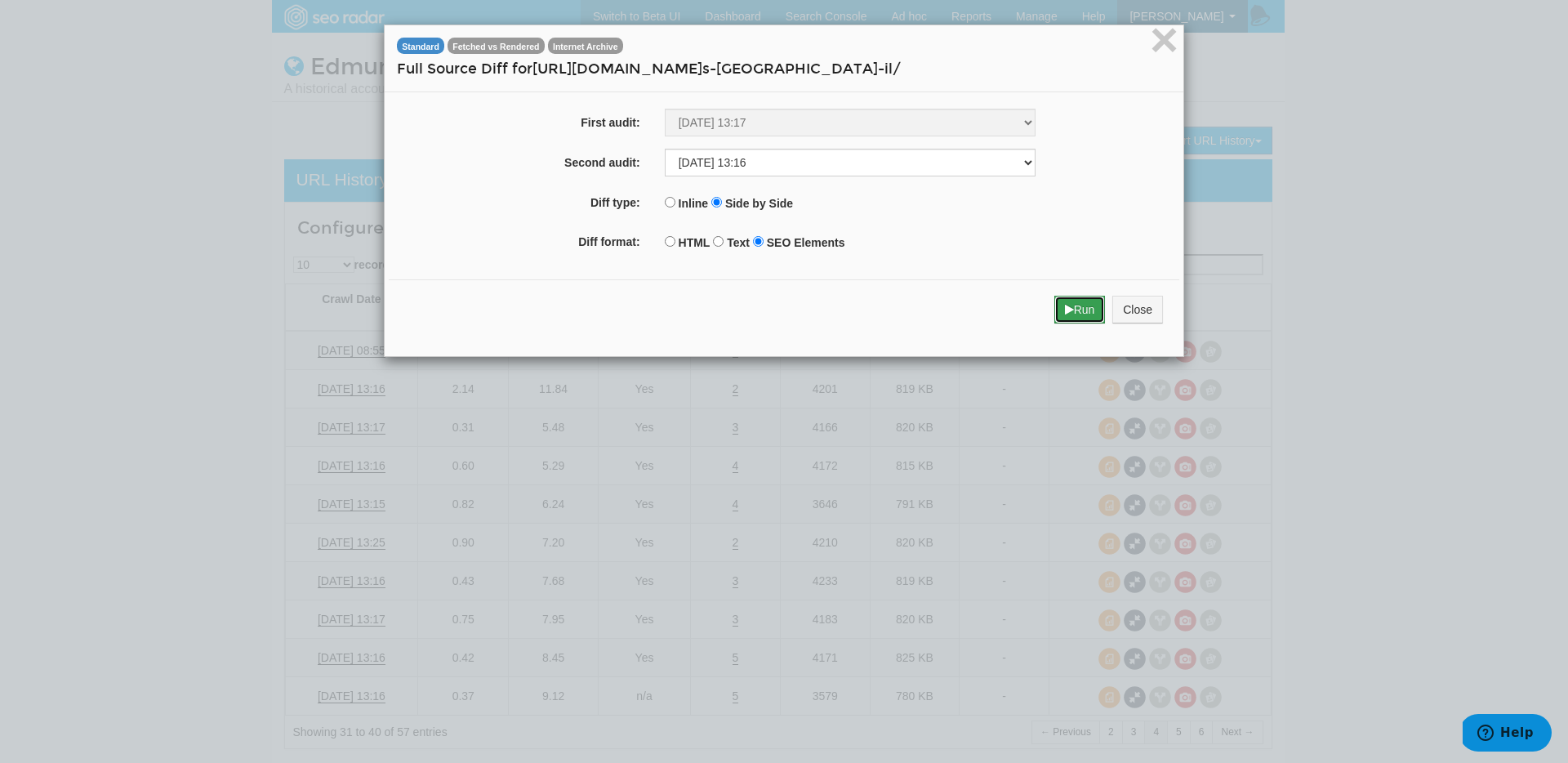
click at [1056, 317] on button "Run" at bounding box center [1080, 310] width 52 height 28
